Goal: Task Accomplishment & Management: Use online tool/utility

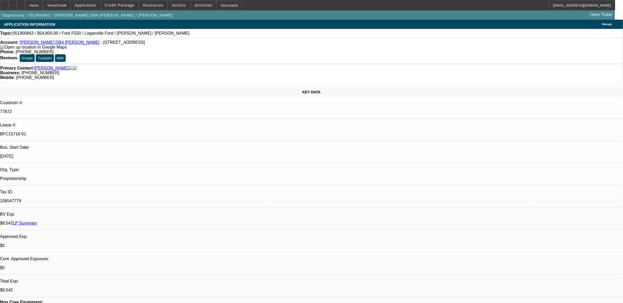
select select "0"
select select "2"
select select "0.1"
select select "0"
select select "2"
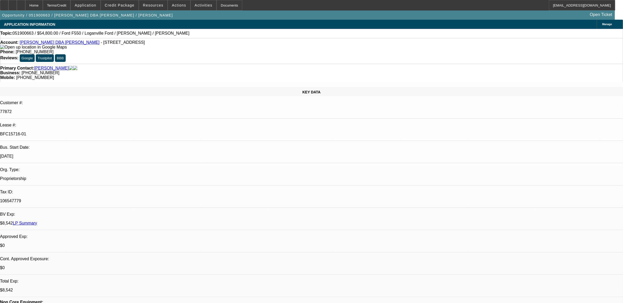
select select "0.1"
select select "0"
select select "2"
select select "0.1"
select select "1"
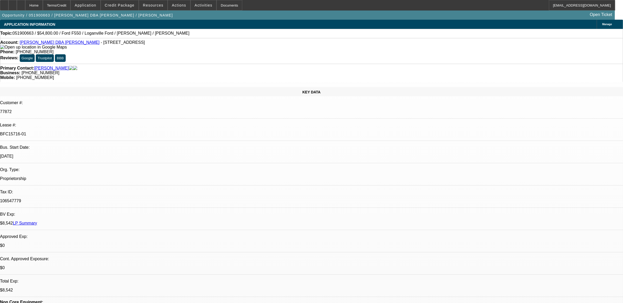
select select "2"
select select "4"
select select "1"
select select "2"
select select "4"
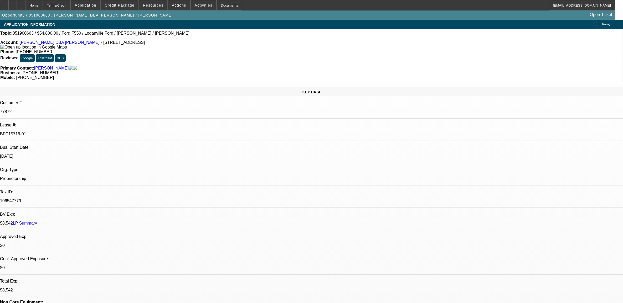
select select "1"
select select "2"
select select "4"
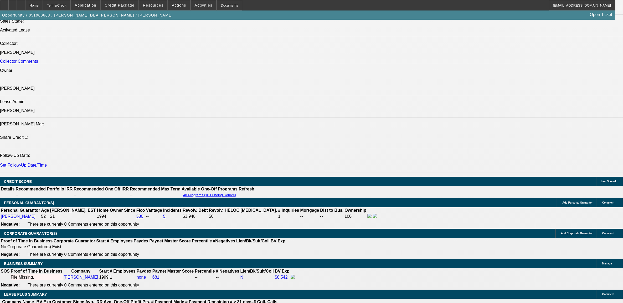
scroll to position [624, 0]
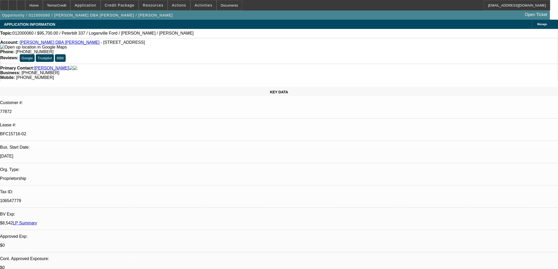
select select "0"
select select "2"
select select "0.1"
select select "4"
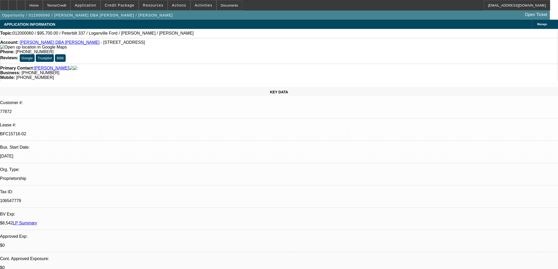
select select "0"
select select "2"
select select "0.1"
select select "4"
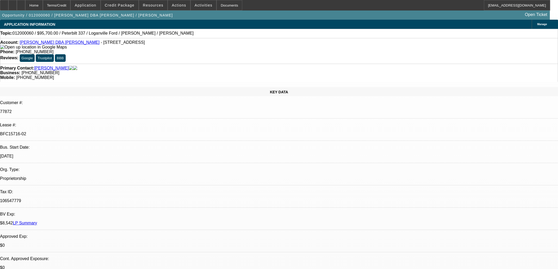
select select "0"
select select "2"
select select "0.1"
select select "4"
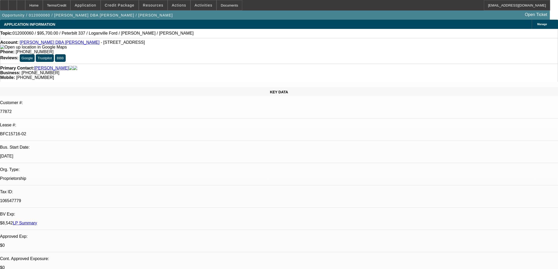
select select "0"
select select "2"
select select "0.1"
select select "4"
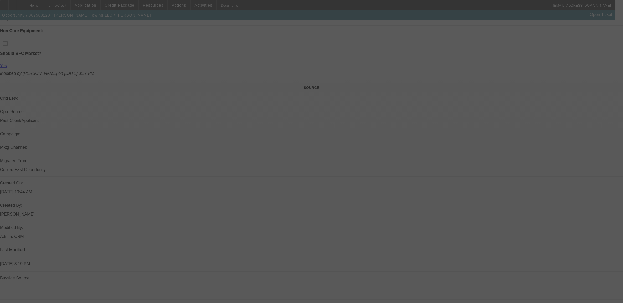
scroll to position [261, 0]
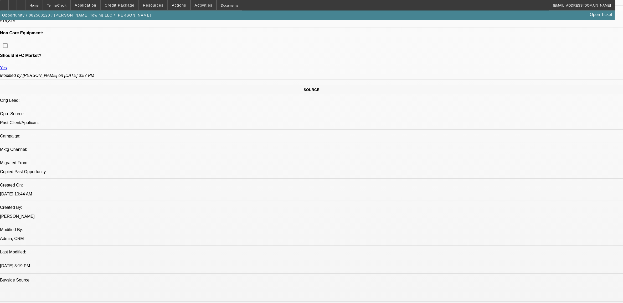
select select "0"
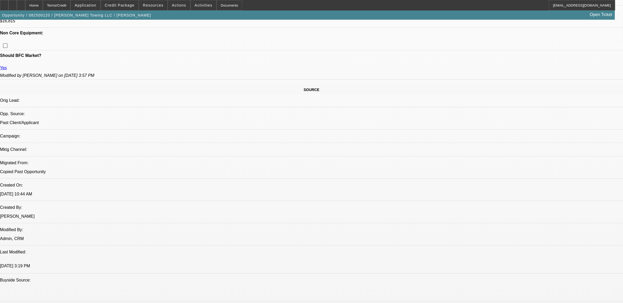
select select "0.1"
select select "0"
select select "0.1"
select select "1"
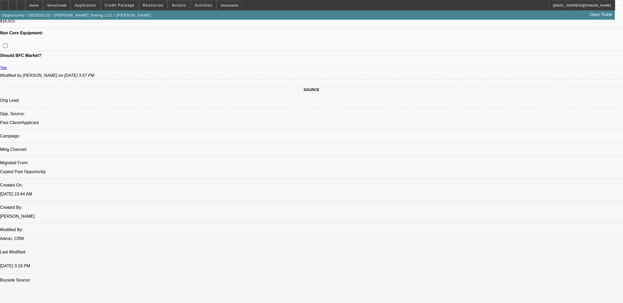
select select "1"
select select "6"
select select "1"
select select "3"
select select "4"
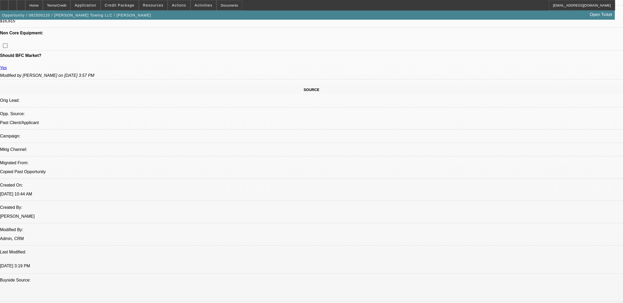
select select "1"
select select "3"
select select "4"
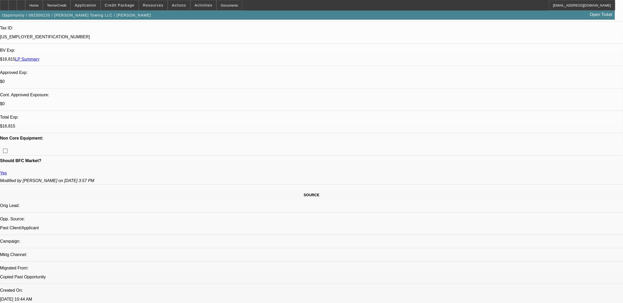
scroll to position [31, 0]
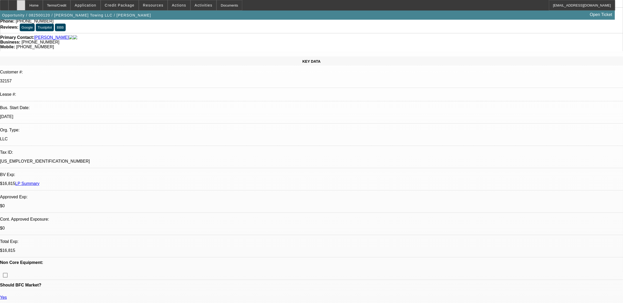
click at [25, 7] on div at bounding box center [21, 5] width 8 height 11
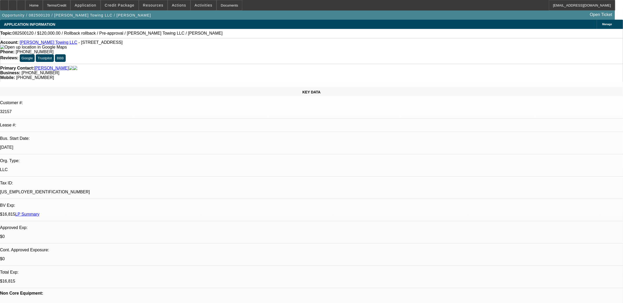
select select "0"
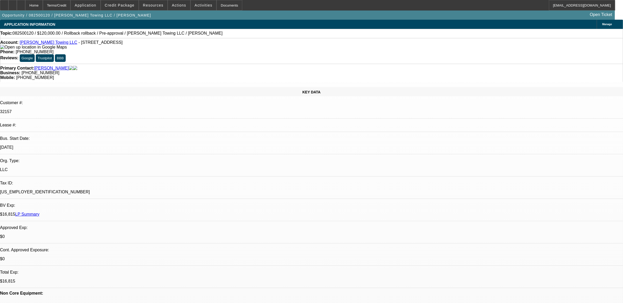
select select "0.1"
select select "0"
select select "0.1"
select select "1"
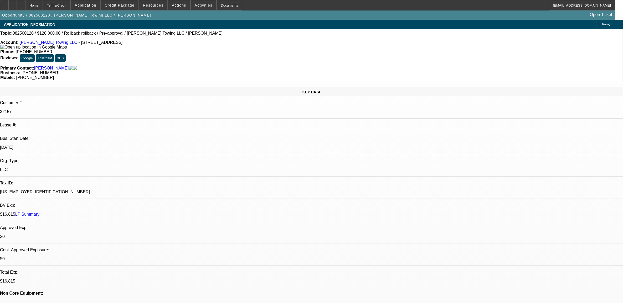
select select "1"
select select "6"
select select "1"
select select "3"
select select "4"
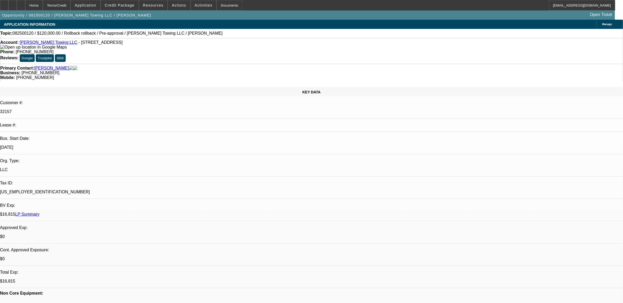
select select "1"
select select "3"
select select "4"
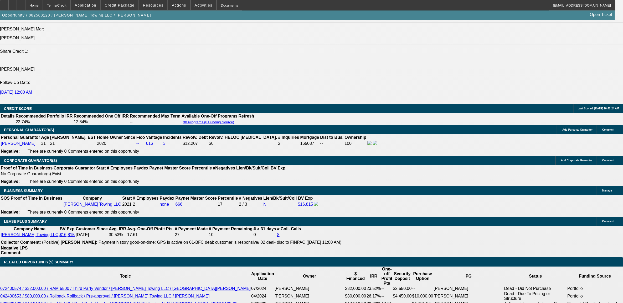
scroll to position [591, 0]
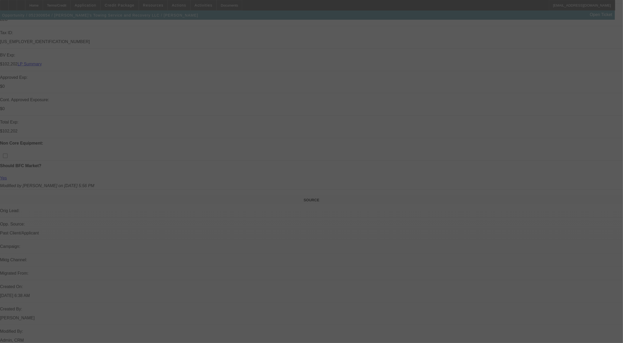
scroll to position [197, 0]
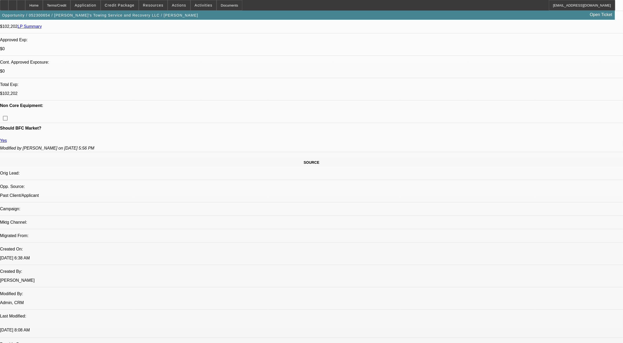
select select "0"
select select "0.1"
select select "0"
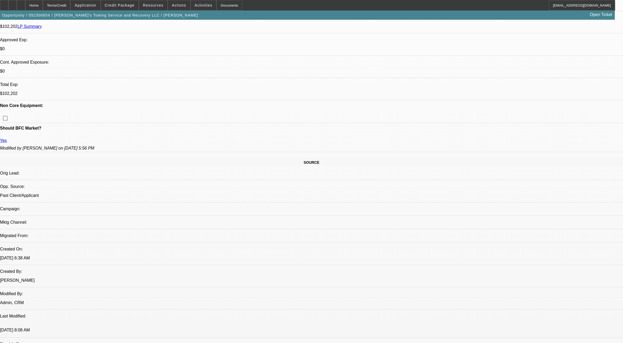
select select "0.1"
select select "0"
select select "2"
select select "0.1"
select select "0"
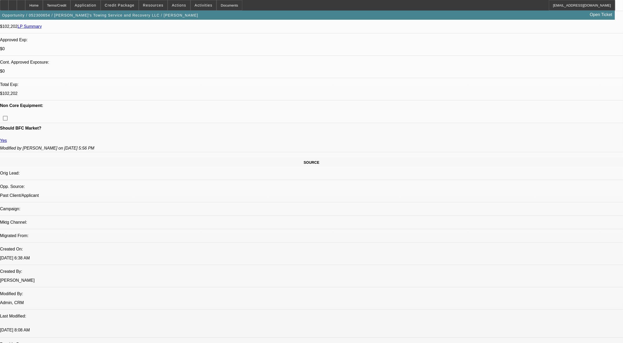
select select "2"
select select "0.1"
select select "1"
select select "2"
select select "4"
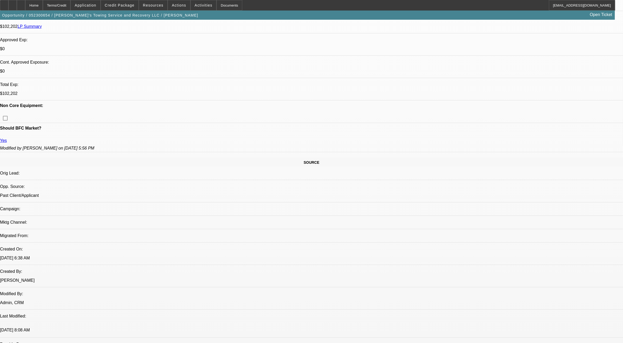
select select "1"
select select "2"
select select "4"
select select "1"
select select "2"
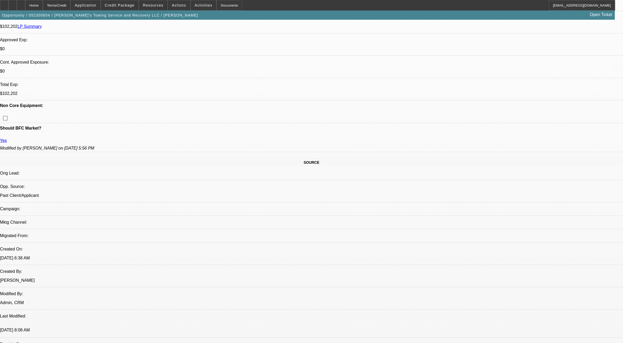
select select "4"
select select "1"
select select "2"
select select "4"
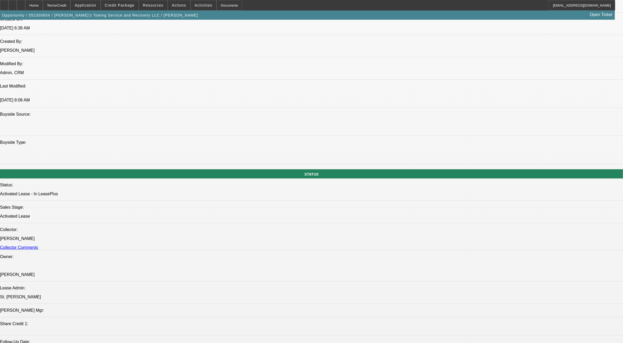
scroll to position [295, 0]
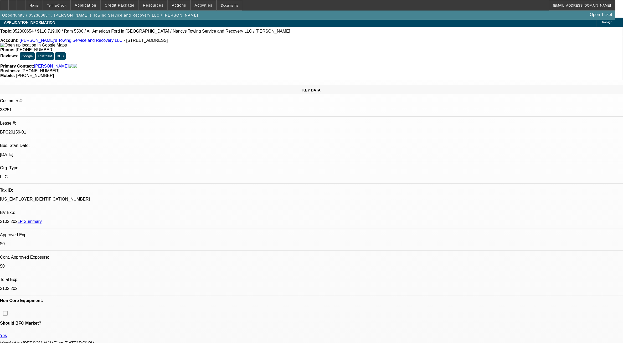
scroll to position [0, 0]
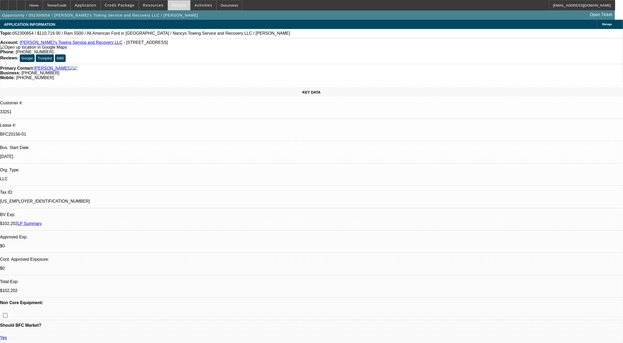
click at [171, 3] on span at bounding box center [179, 5] width 22 height 13
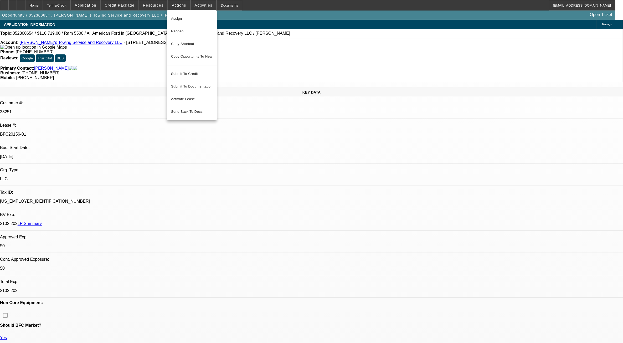
click at [243, 31] on div at bounding box center [311, 171] width 623 height 343
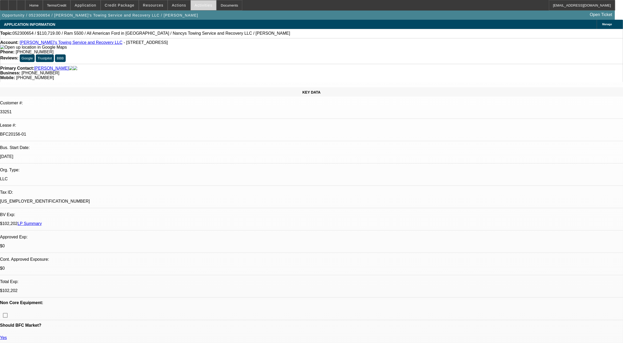
click at [192, 8] on span at bounding box center [204, 5] width 26 height 13
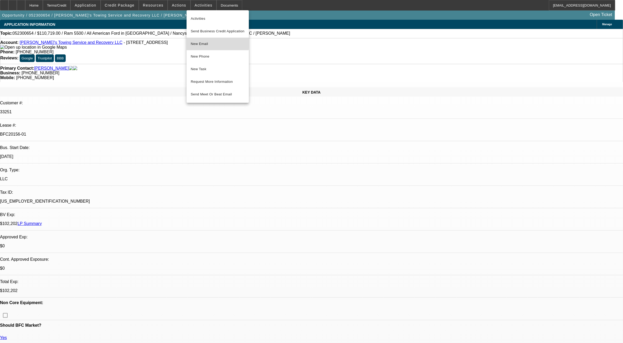
click at [210, 42] on span "New Email" at bounding box center [218, 44] width 54 height 6
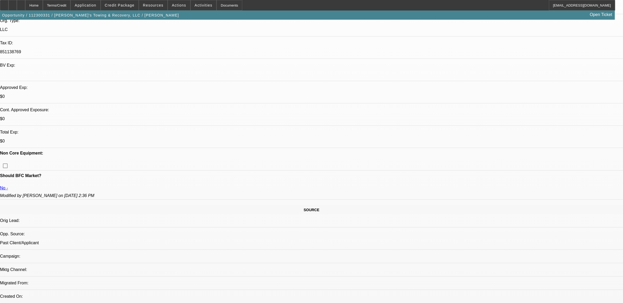
select select "0.1"
select select "2"
select select "0.1"
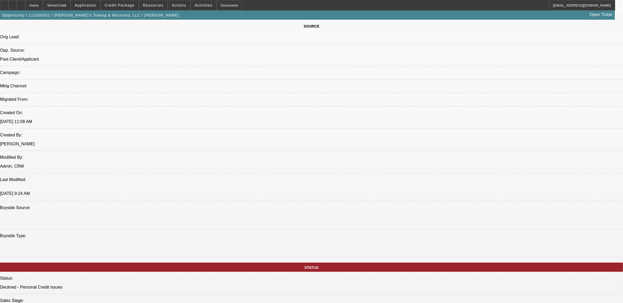
select select "1"
select select "2"
select select "4"
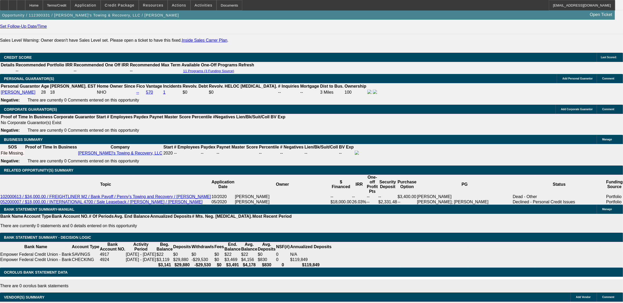
scroll to position [717, 0]
